Goal: Navigation & Orientation: Find specific page/section

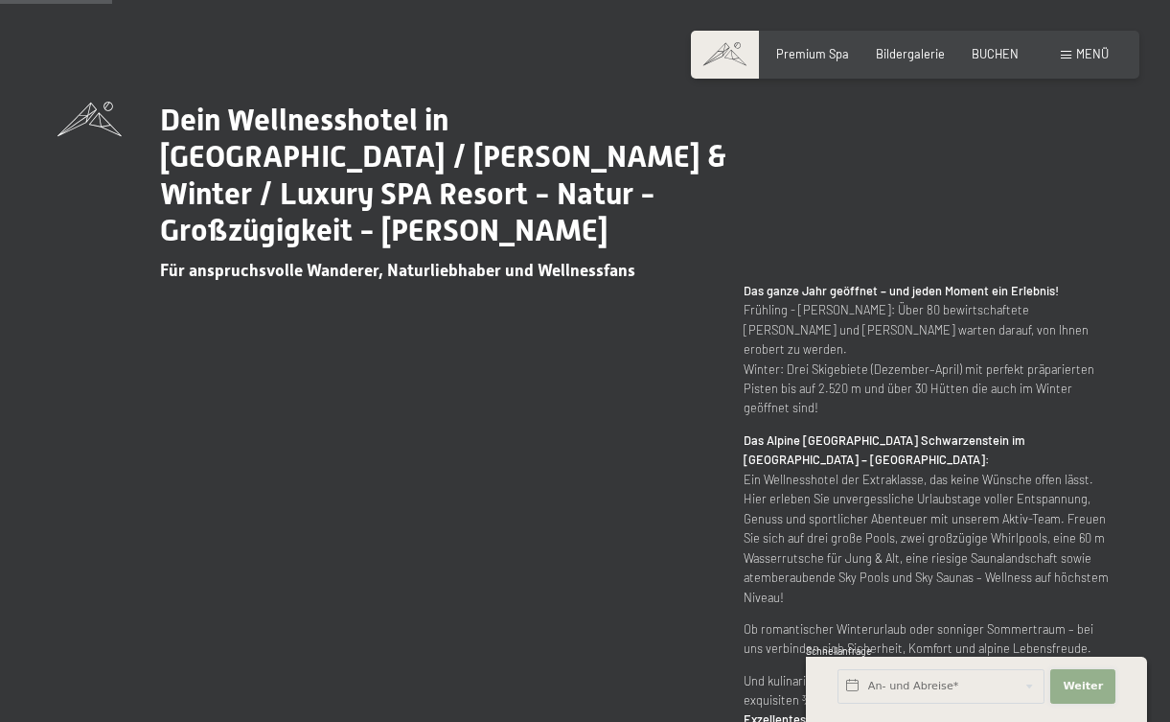
click at [1093, 693] on span "Weiter" at bounding box center [1083, 686] width 40 height 15
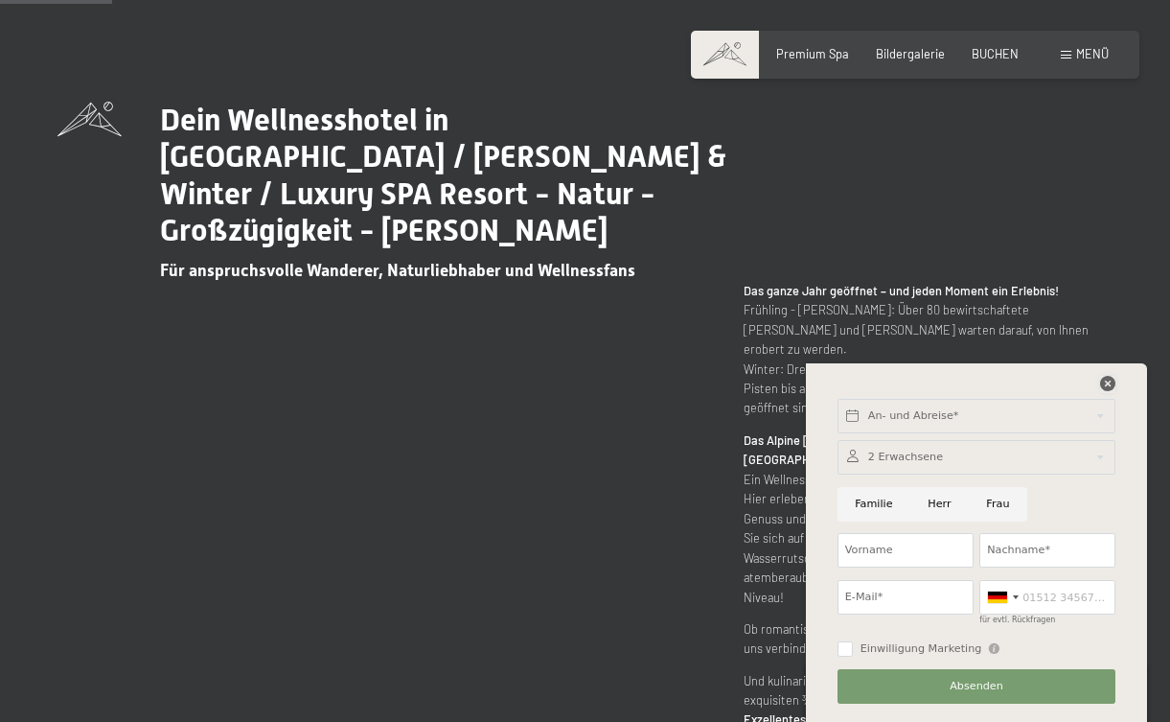
click at [1108, 381] on icon at bounding box center [1107, 383] width 15 height 15
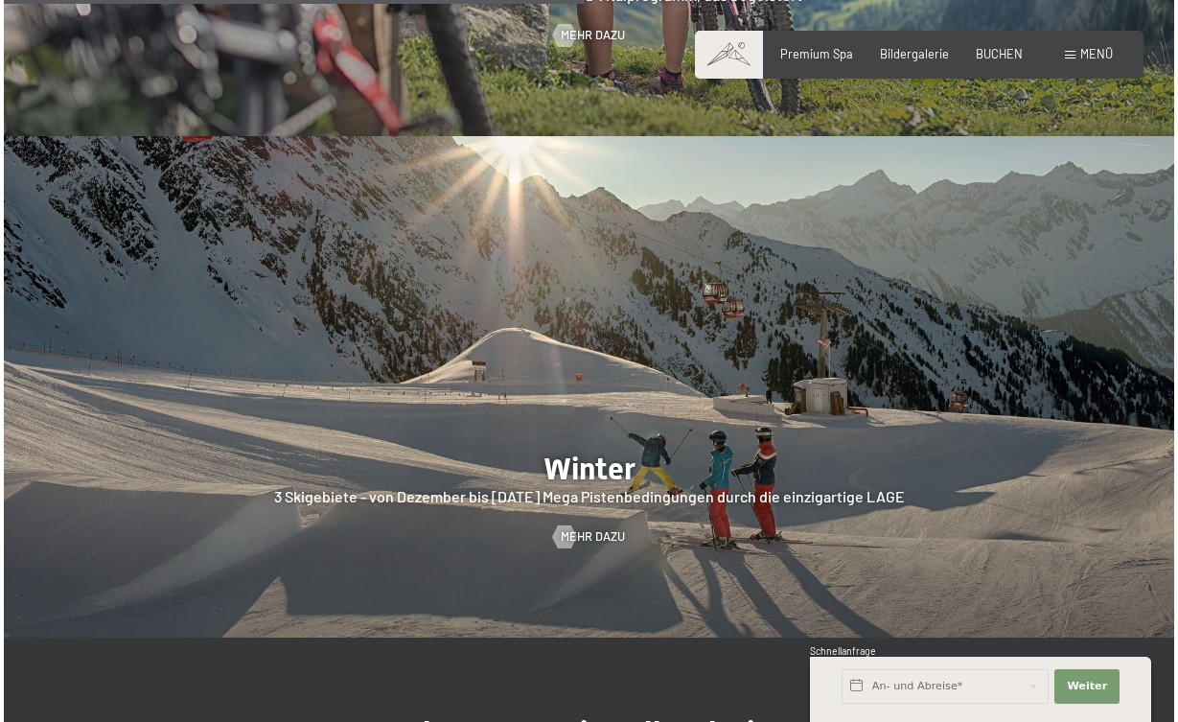
scroll to position [3498, 0]
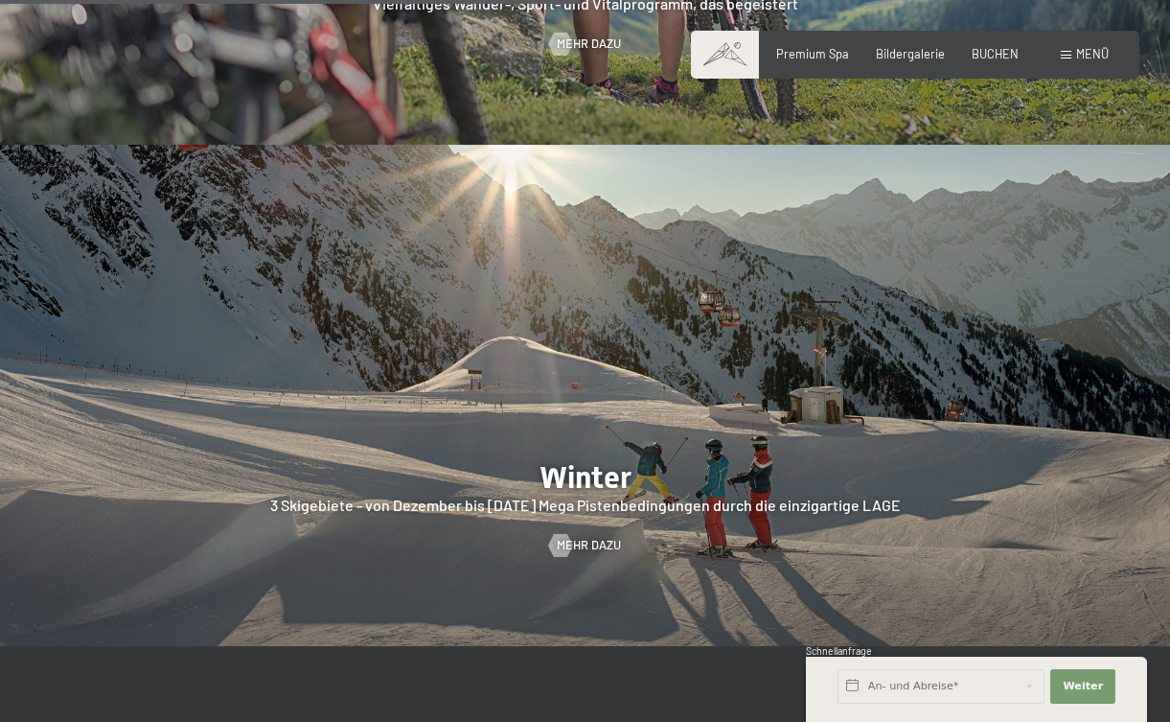
click at [1087, 63] on div "Buchen Anfragen Premium Spa Bildergalerie BUCHEN Menü DE IT EN Gutschein Bilder…" at bounding box center [915, 54] width 387 height 17
click at [1067, 58] on span at bounding box center [1066, 55] width 11 height 9
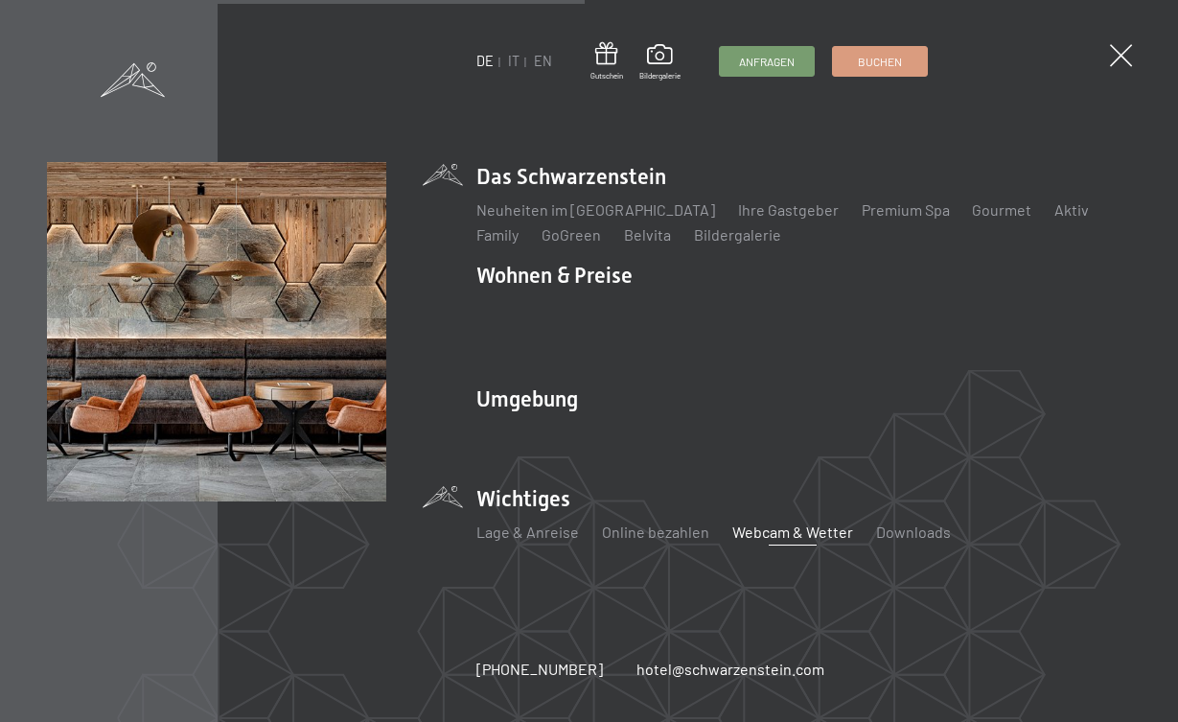
click at [794, 535] on link "Webcam & Wetter" at bounding box center [792, 531] width 121 height 18
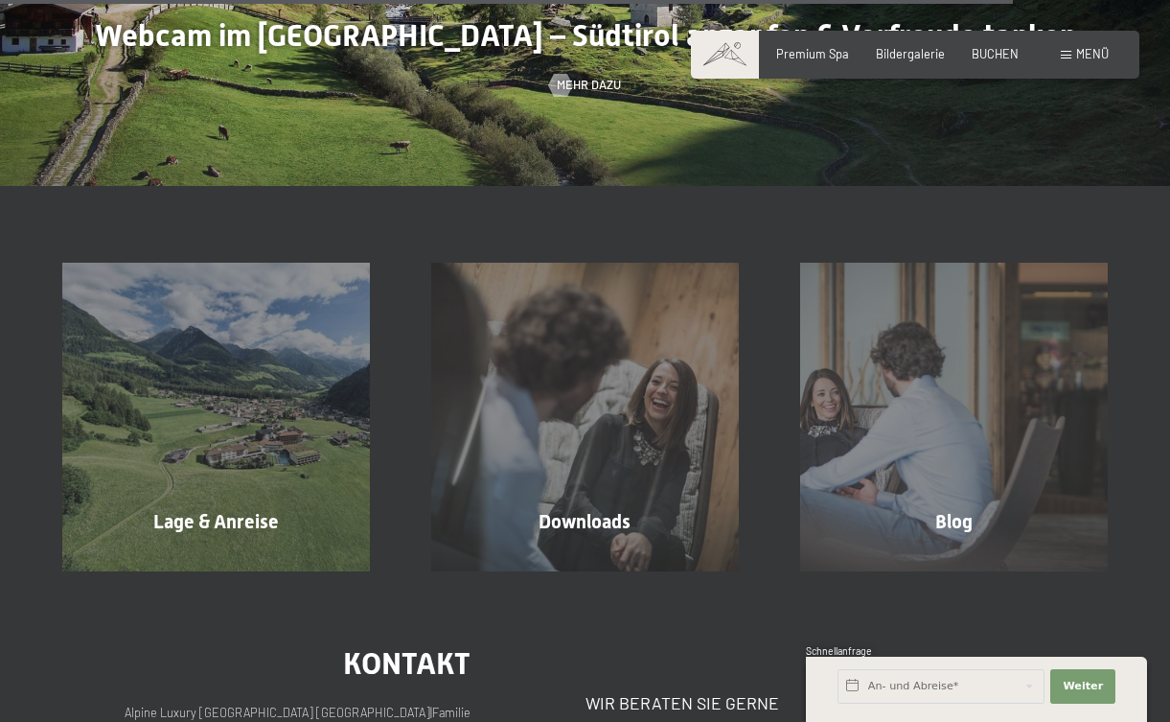
scroll to position [4846, 0]
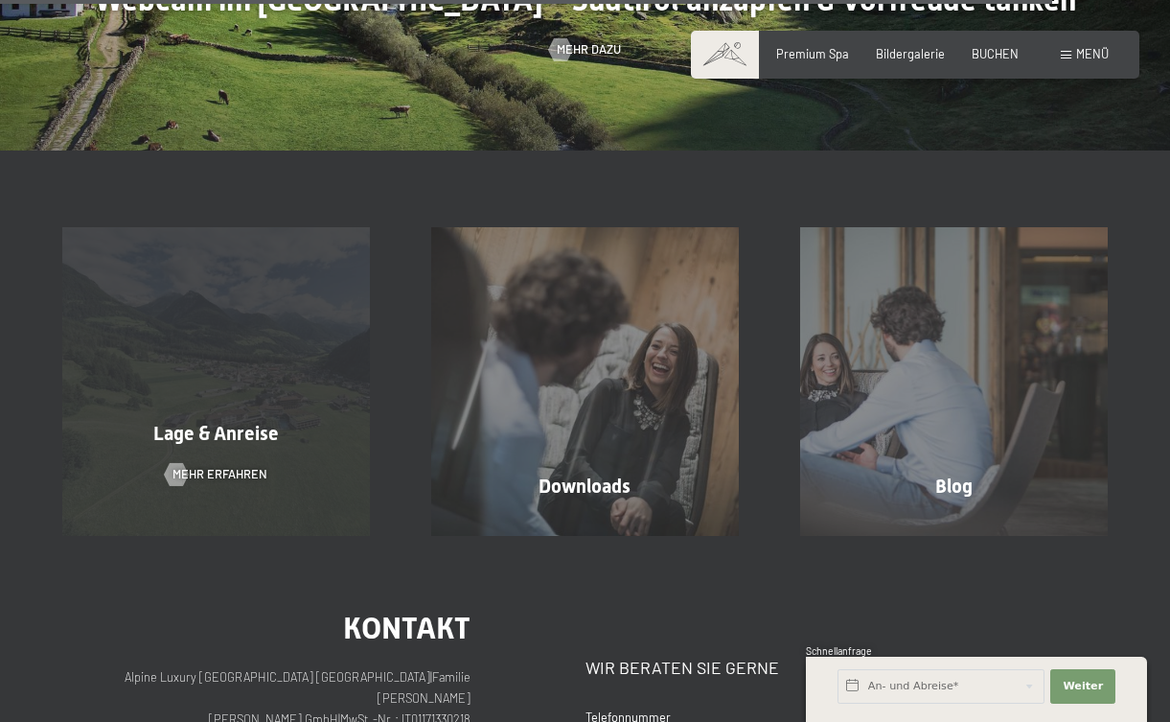
click at [305, 430] on div "Lage & Anreise" at bounding box center [216, 433] width 369 height 27
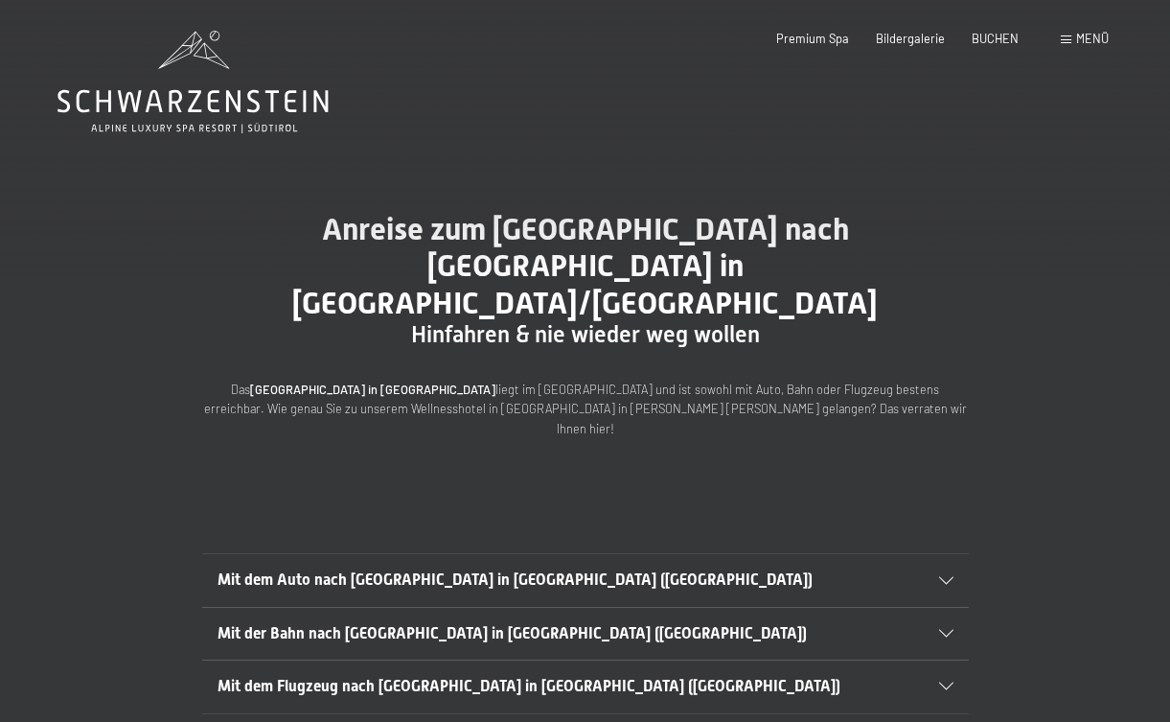
click at [799, 48] on div "Buchen Anfragen Premium Spa Bildergalerie BUCHEN Menü DE IT EN Gutschein Bilder…" at bounding box center [915, 39] width 387 height 17
click at [891, 43] on div "Bildergalerie" at bounding box center [910, 36] width 69 height 17
click at [1076, 42] on div "Menü" at bounding box center [1085, 39] width 48 height 17
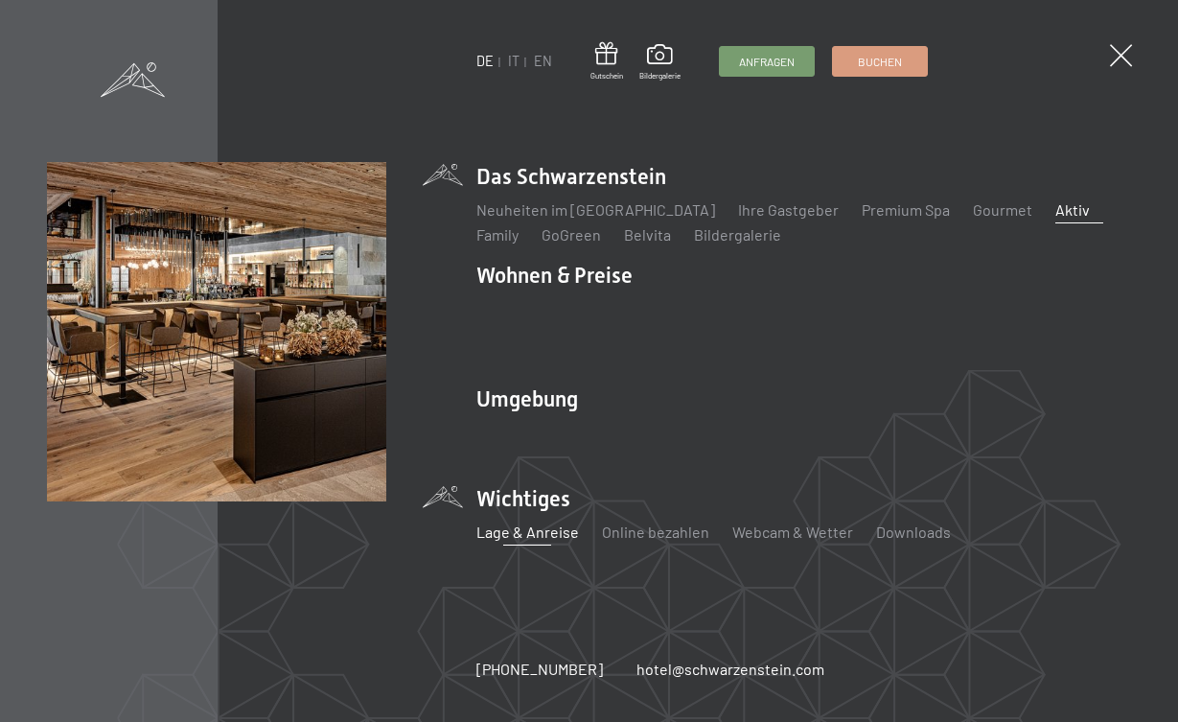
click at [1055, 211] on link "Aktiv" at bounding box center [1072, 209] width 35 height 18
